Goal: Information Seeking & Learning: Find specific fact

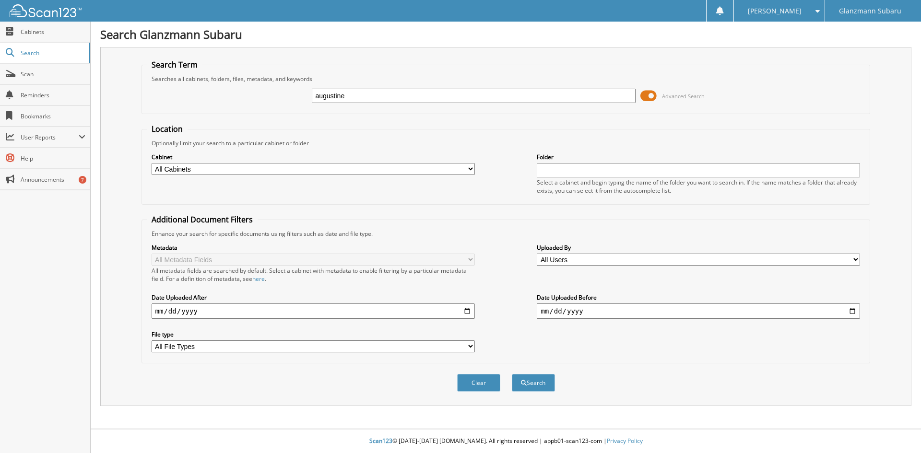
type input "augustine"
click at [512, 374] on button "Search" at bounding box center [533, 383] width 43 height 18
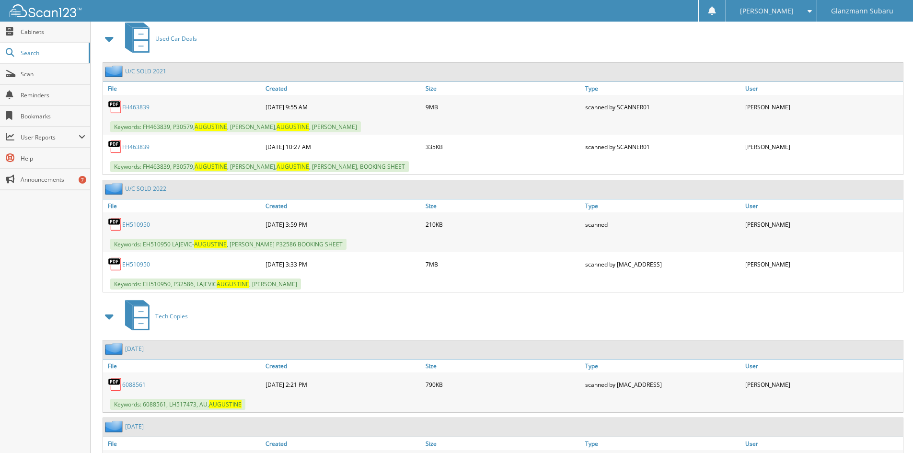
scroll to position [863, 0]
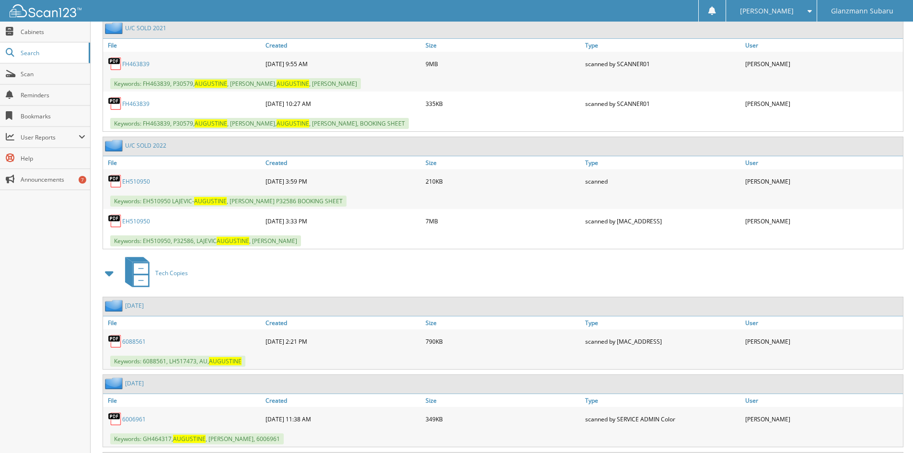
click at [128, 222] on link "EH510950" at bounding box center [136, 221] width 28 height 8
